Goal: Navigation & Orientation: Find specific page/section

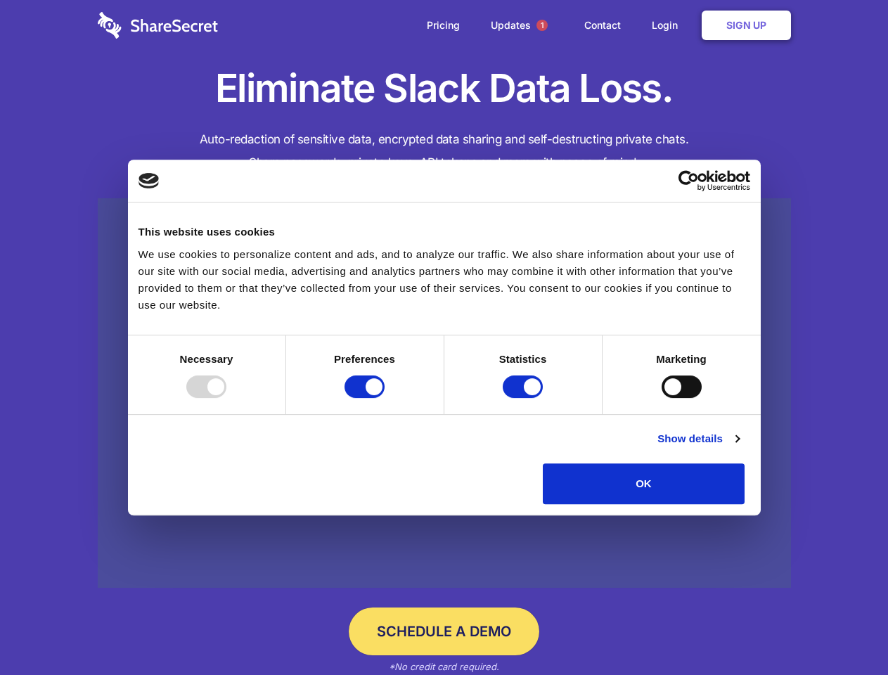
click at [226, 398] on div at bounding box center [206, 386] width 40 height 22
click at [385, 398] on input "Preferences" at bounding box center [365, 386] width 40 height 22
checkbox input "false"
click at [525, 398] on input "Statistics" at bounding box center [523, 386] width 40 height 22
checkbox input "false"
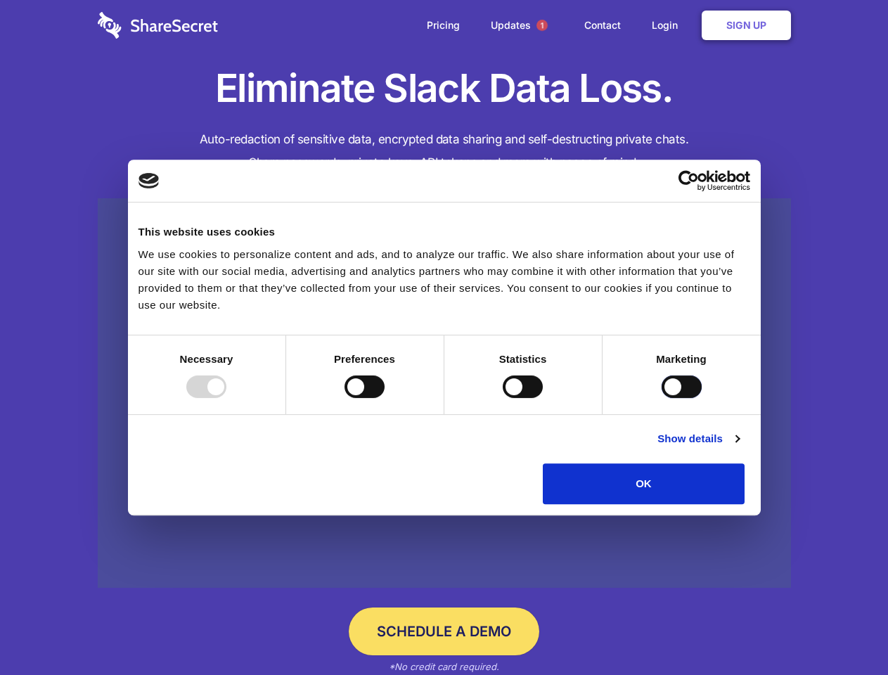
click at [662, 398] on input "Marketing" at bounding box center [682, 386] width 40 height 22
checkbox input "true"
click at [739, 447] on link "Show details" at bounding box center [698, 438] width 82 height 17
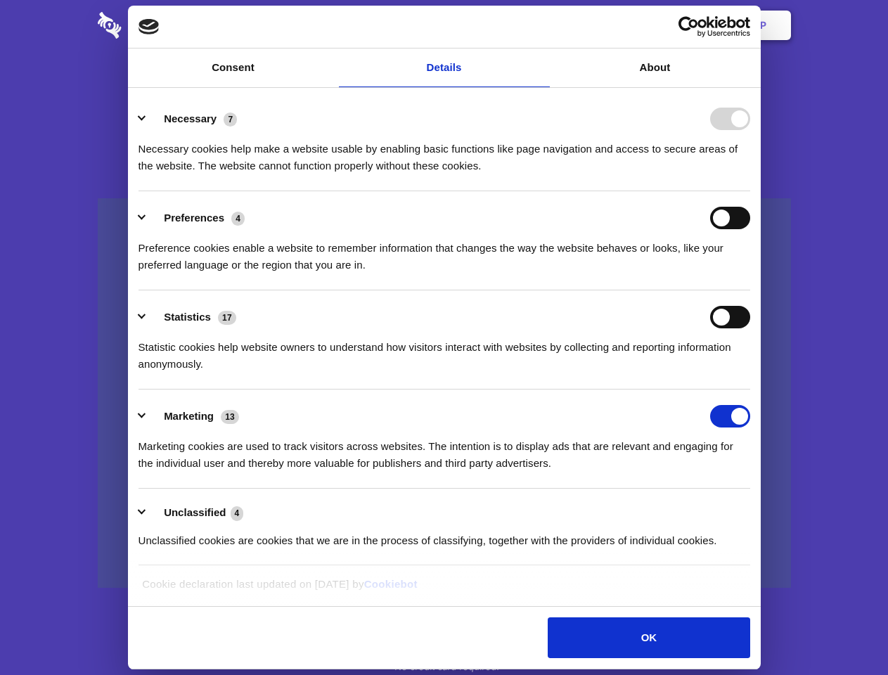
click at [777, 509] on link at bounding box center [444, 393] width 693 height 390
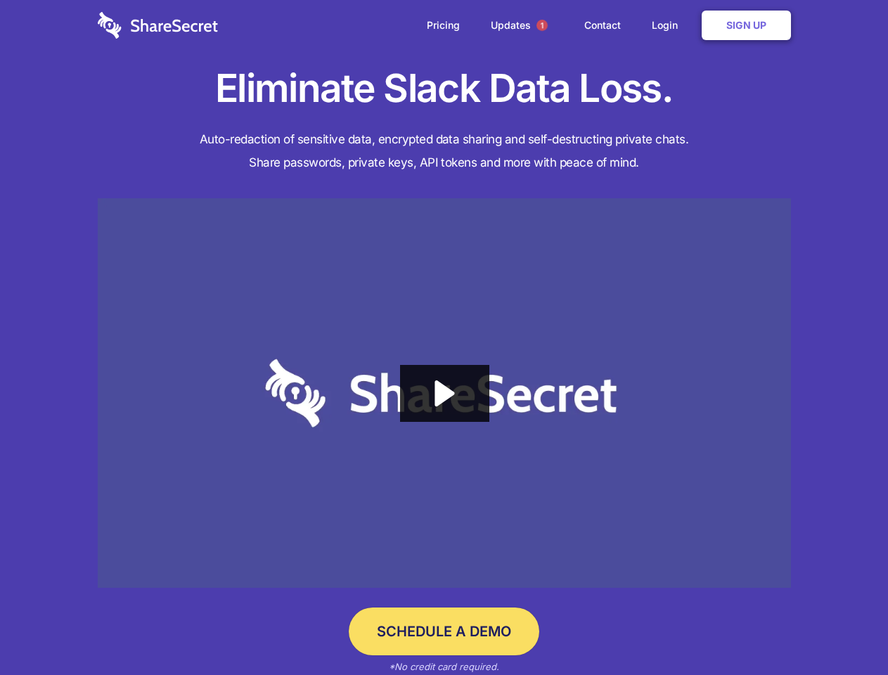
click at [541, 25] on span "1" at bounding box center [541, 25] width 11 height 11
